Goal: Task Accomplishment & Management: Complete application form

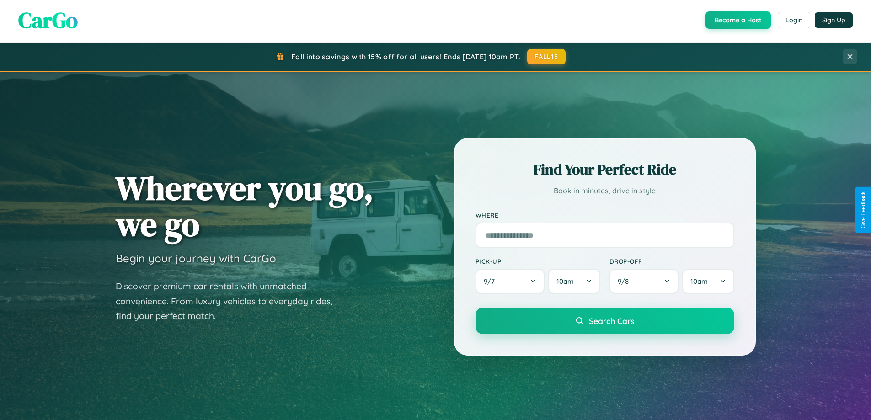
scroll to position [1759, 0]
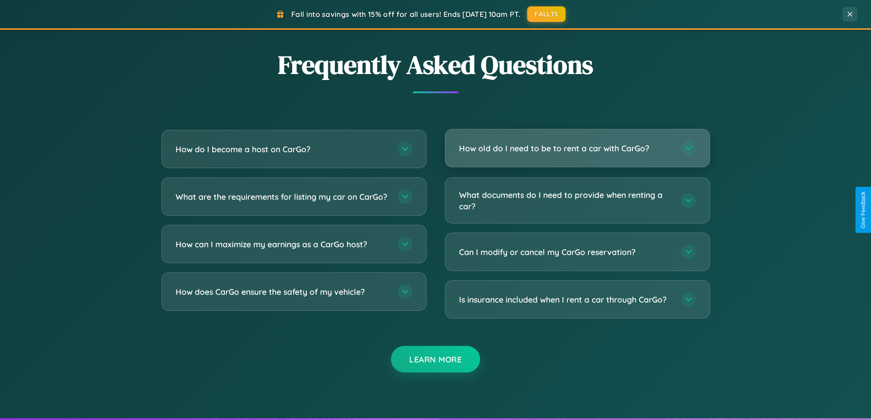
click at [577, 148] on h3 "How old do I need to be to rent a car with CarGo?" at bounding box center [565, 148] width 213 height 11
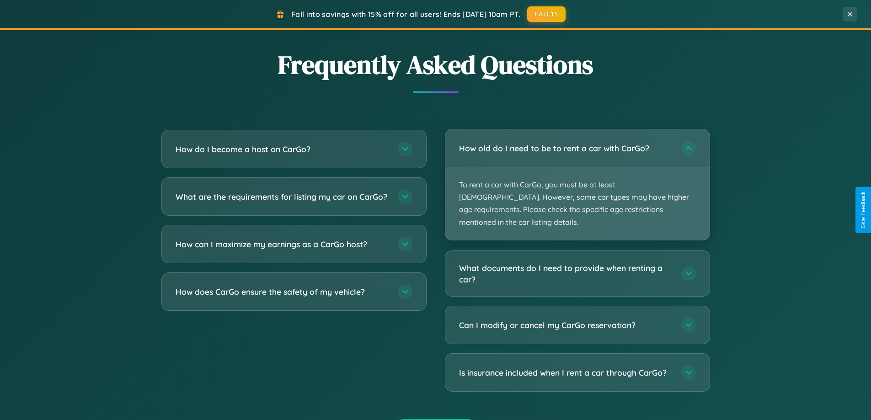
click at [577, 178] on p "To rent a car with CarGo, you must be at least [DEMOGRAPHIC_DATA]. However, som…" at bounding box center [577, 203] width 264 height 73
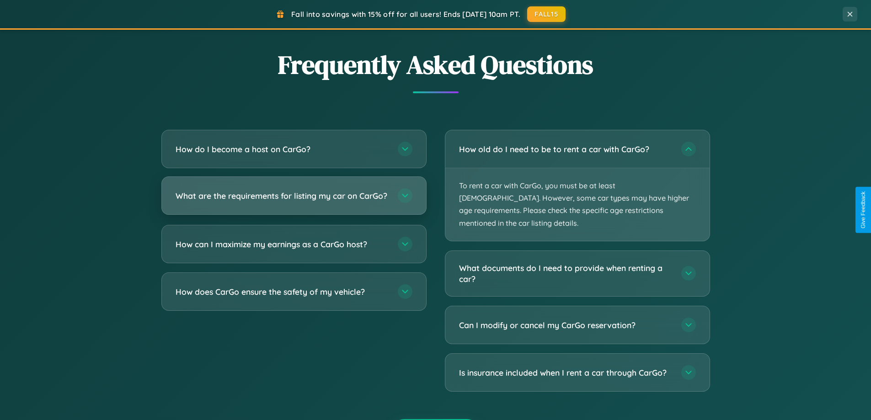
click at [293, 200] on h3 "What are the requirements for listing my car on CarGo?" at bounding box center [282, 195] width 213 height 11
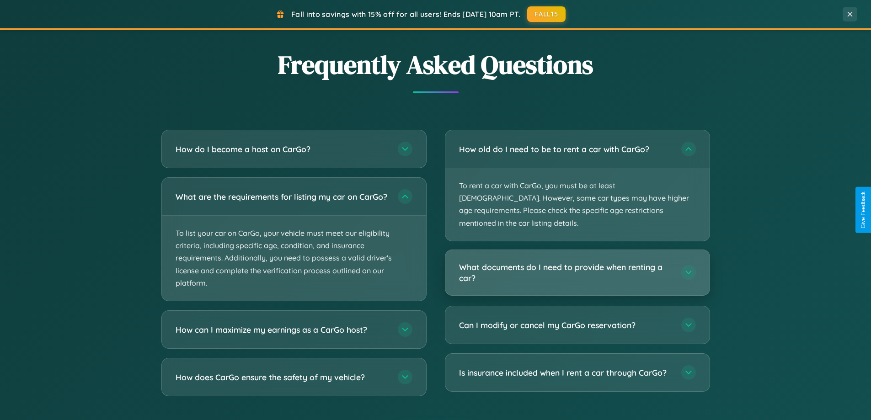
click at [577, 261] on h3 "What documents do I need to provide when renting a car?" at bounding box center [565, 272] width 213 height 22
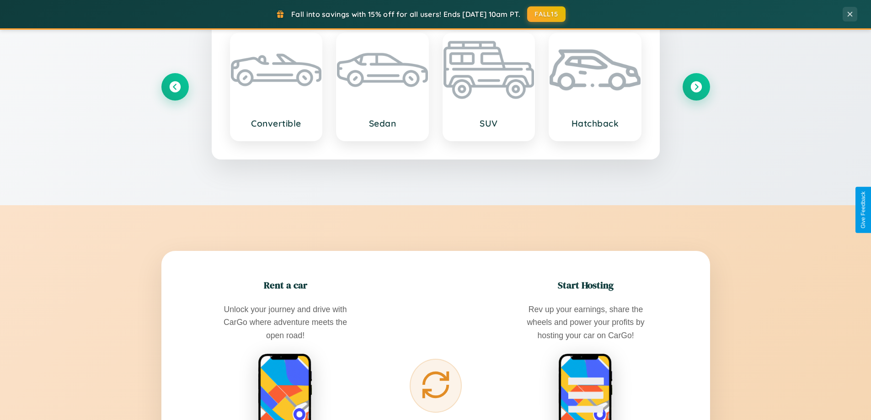
scroll to position [629, 0]
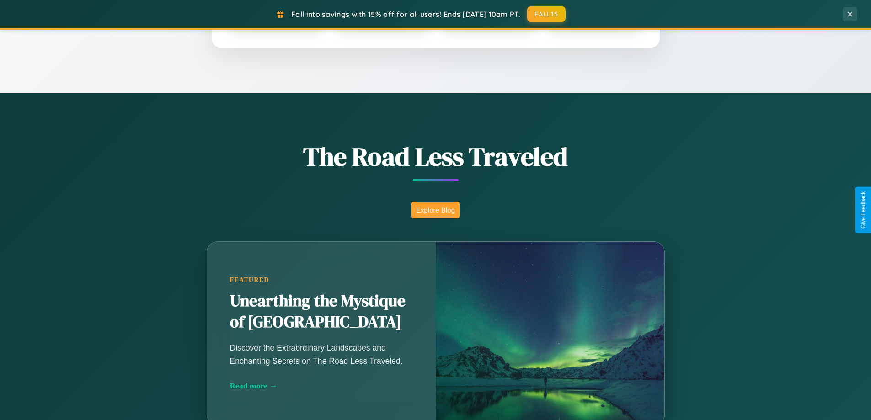
click at [435, 210] on button "Explore Blog" at bounding box center [435, 210] width 48 height 17
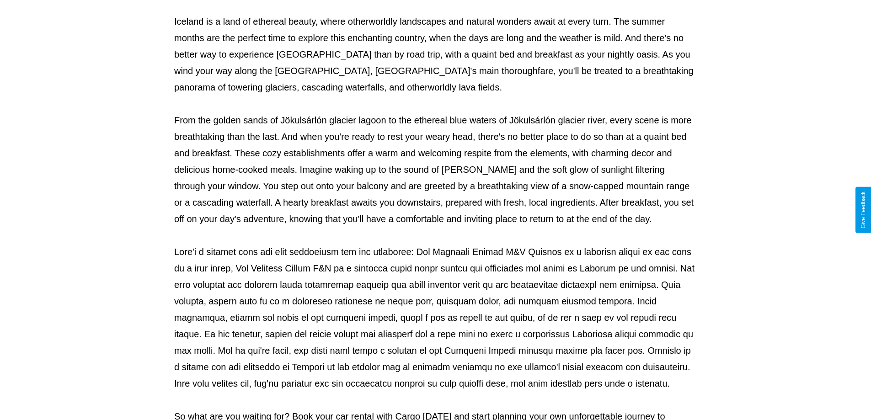
scroll to position [296, 0]
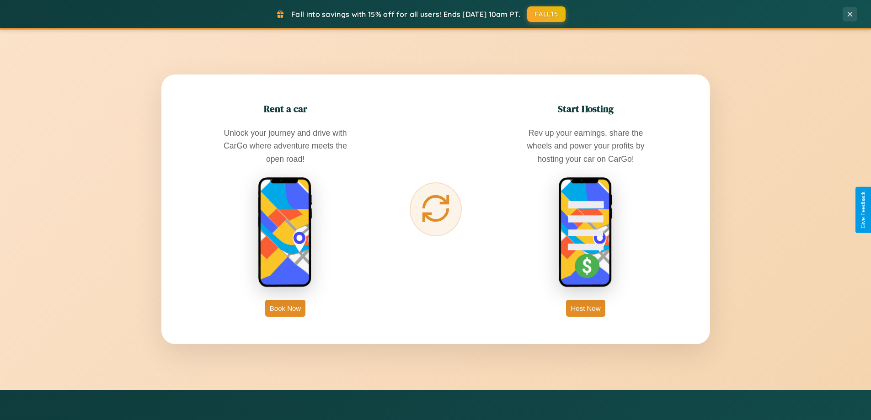
scroll to position [1469, 0]
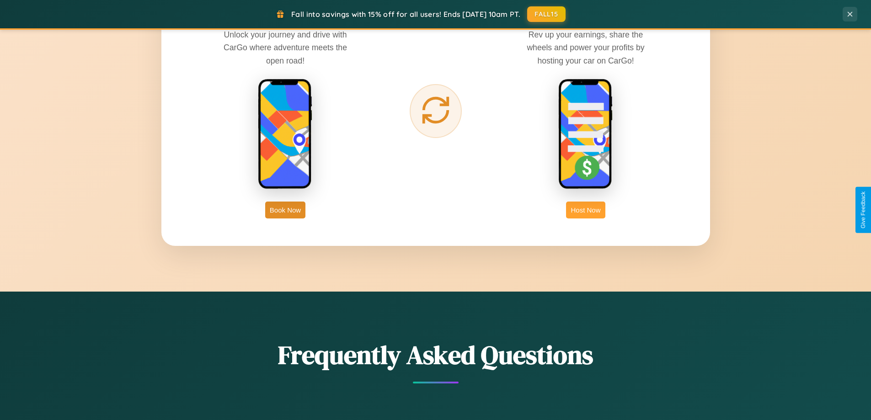
click at [585, 210] on button "Host Now" at bounding box center [585, 210] width 39 height 17
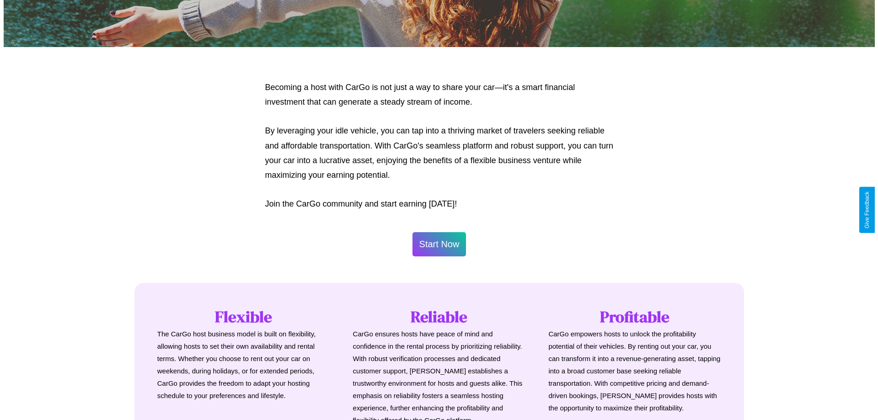
scroll to position [442, 0]
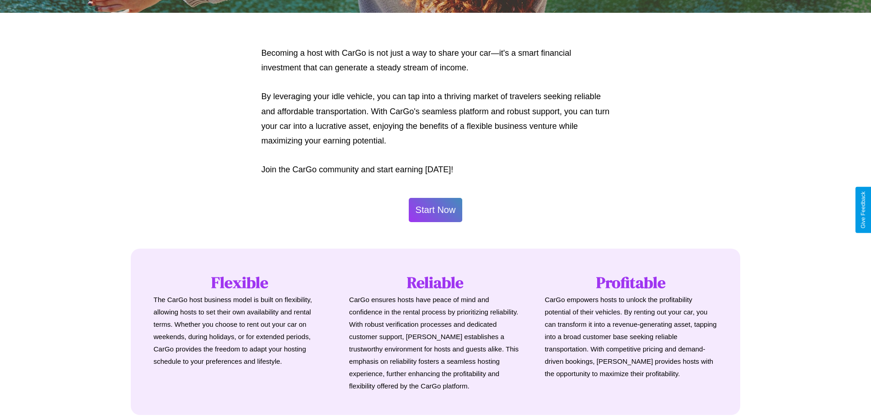
click at [435, 210] on button "Start Now" at bounding box center [436, 210] width 54 height 24
